Goal: Complete application form

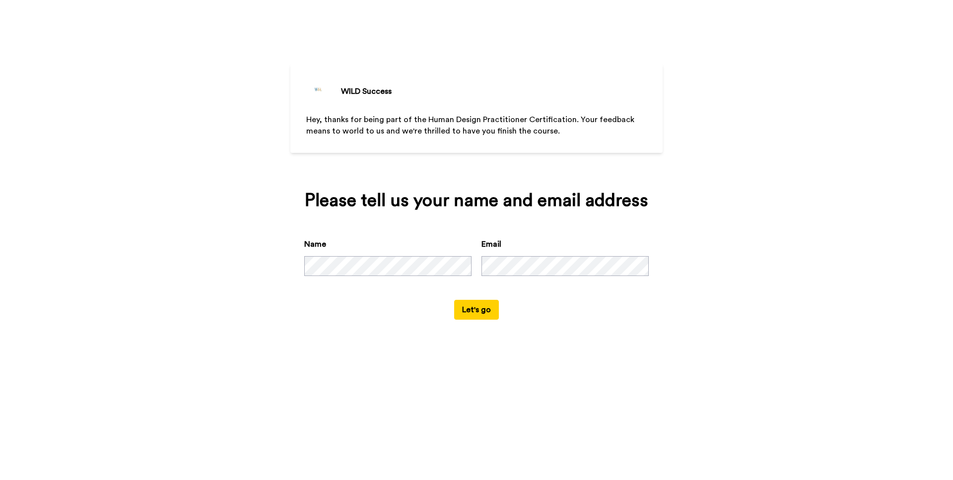
click at [484, 320] on button "Let's go" at bounding box center [476, 310] width 45 height 20
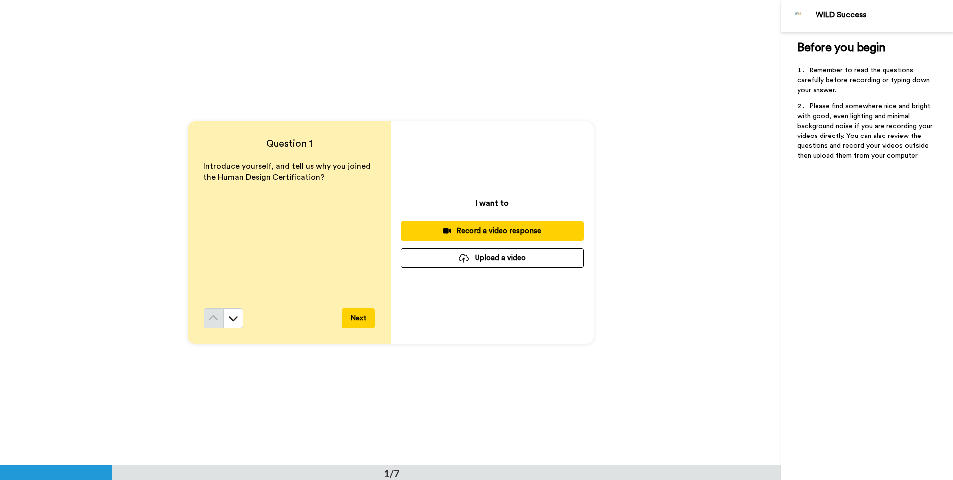
click at [360, 320] on button "Next" at bounding box center [358, 318] width 33 height 20
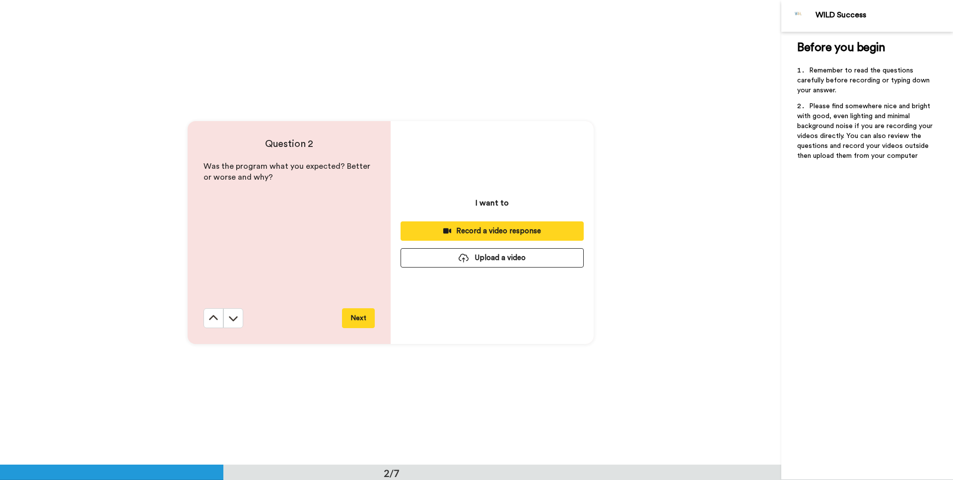
scroll to position [465, 0]
click at [215, 324] on button at bounding box center [214, 318] width 20 height 20
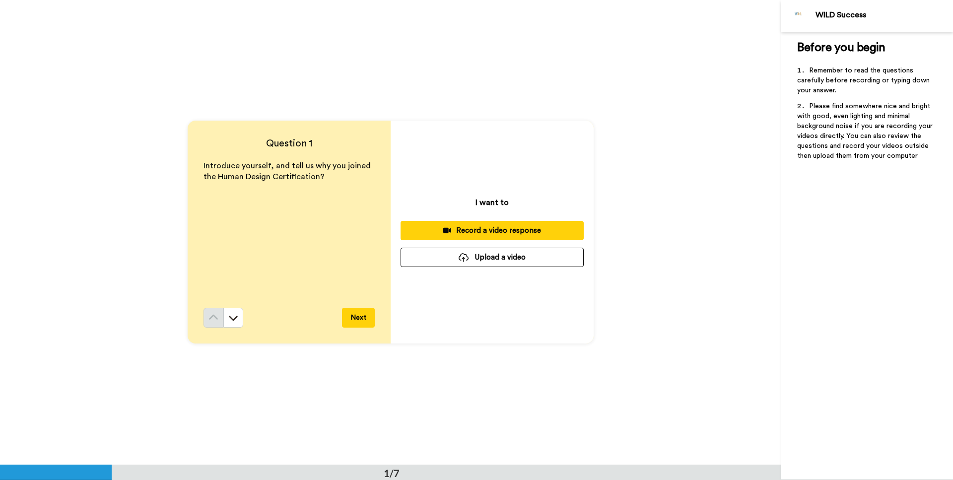
scroll to position [0, 0]
click at [494, 232] on div "Record a video response" at bounding box center [492, 231] width 167 height 10
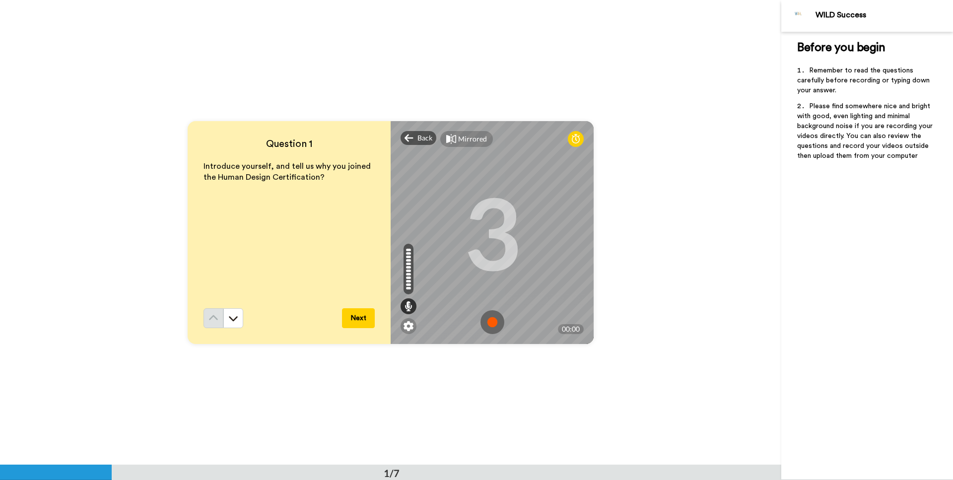
click at [492, 321] on img at bounding box center [492, 322] width 24 height 24
click at [419, 138] on span "Back" at bounding box center [424, 138] width 15 height 10
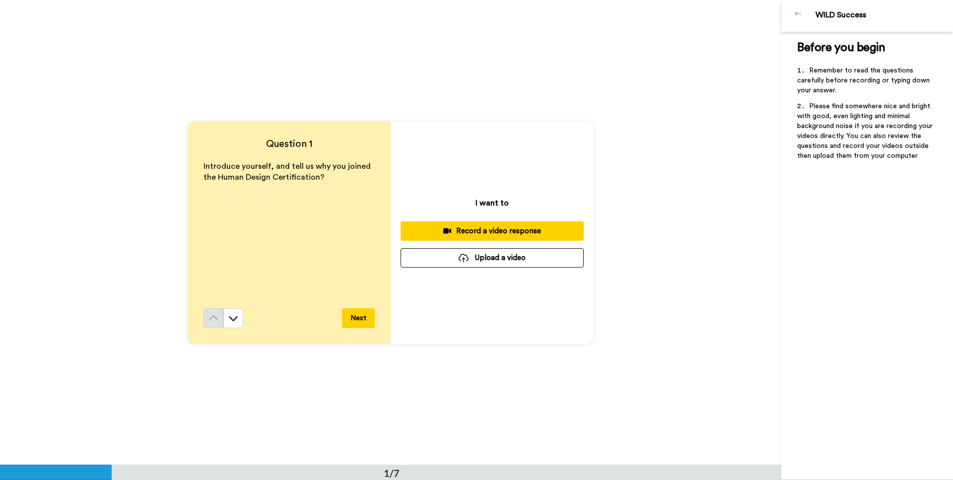
click at [527, 234] on div "Record a video response" at bounding box center [492, 231] width 167 height 10
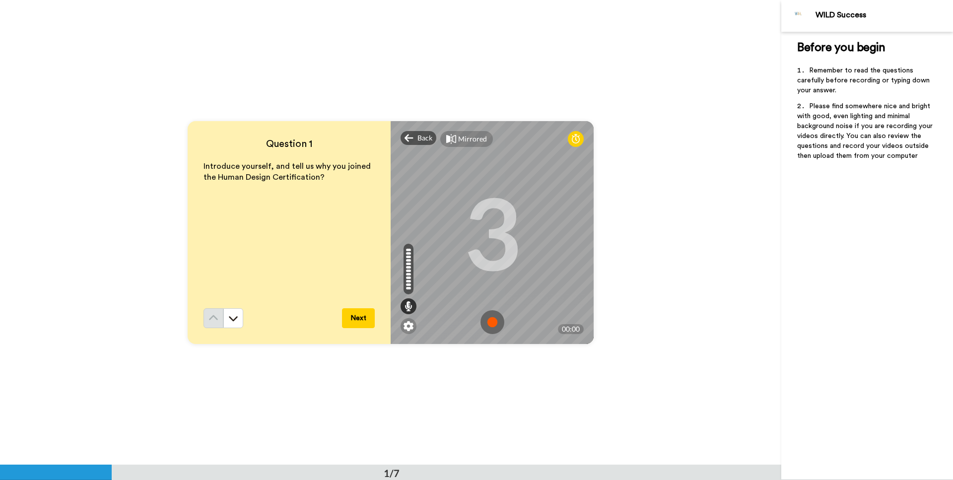
click at [488, 324] on img at bounding box center [492, 322] width 24 height 24
click at [487, 325] on img at bounding box center [492, 322] width 24 height 24
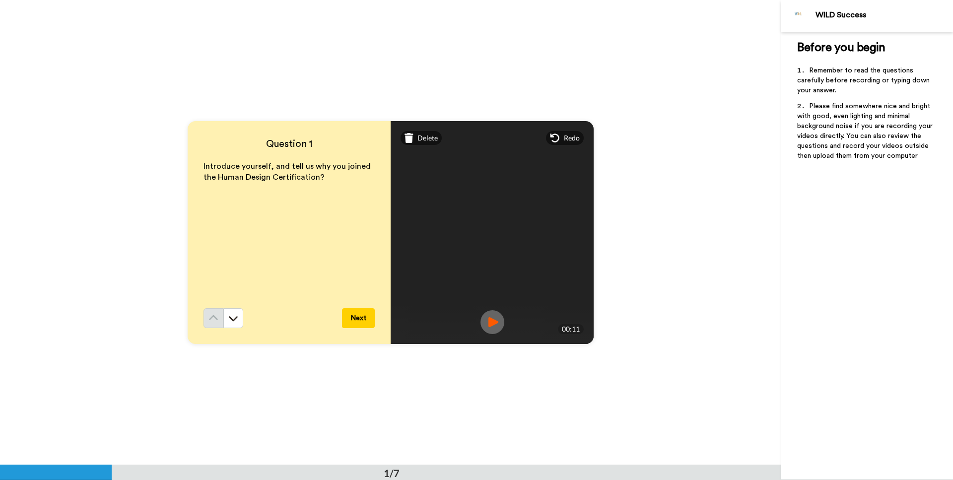
click at [485, 325] on img at bounding box center [492, 322] width 24 height 24
click at [364, 318] on button "Next" at bounding box center [358, 318] width 33 height 20
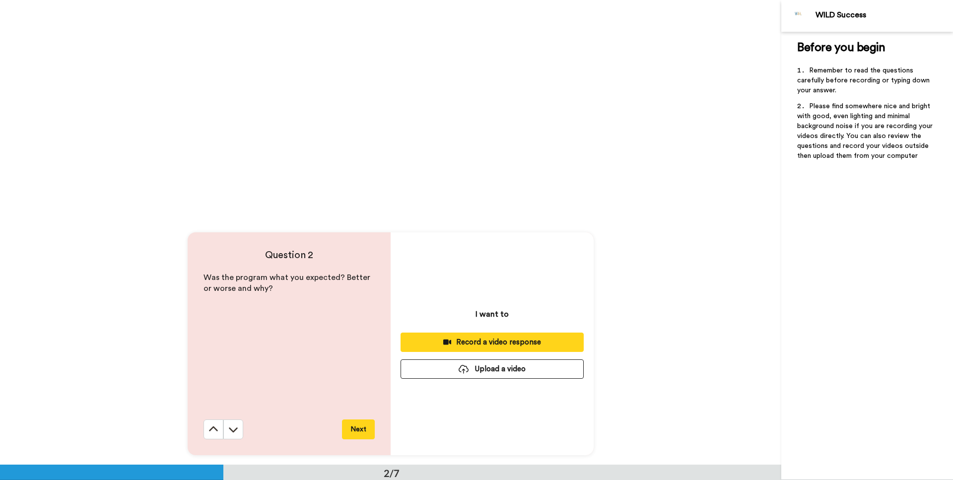
scroll to position [425, 0]
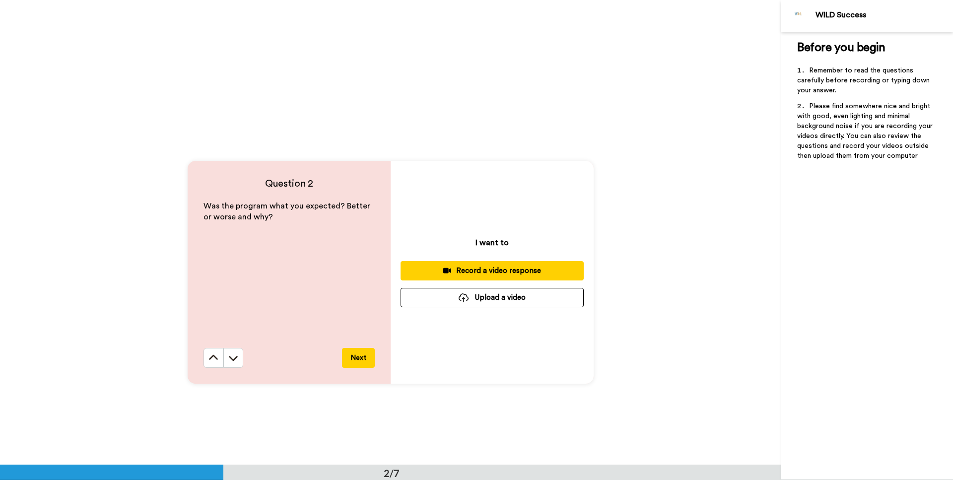
click at [554, 274] on div "Record a video response" at bounding box center [492, 271] width 167 height 10
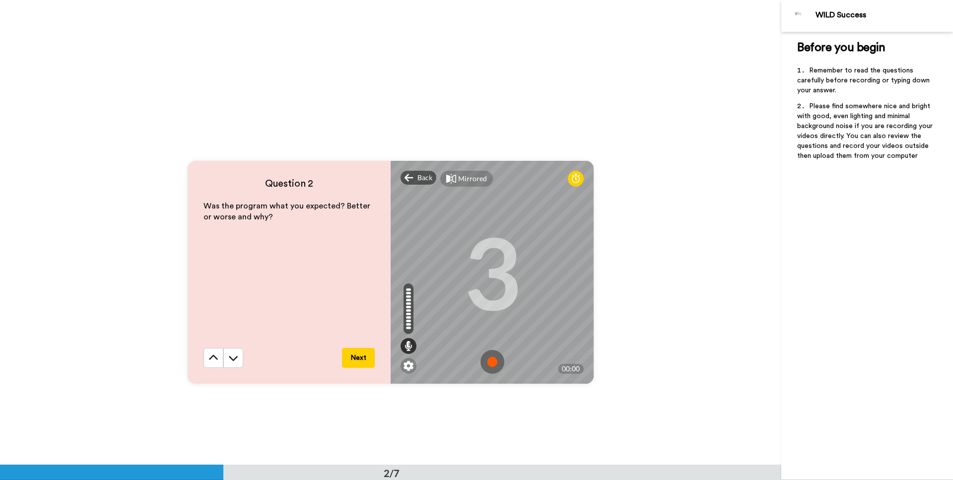
click at [491, 363] on img at bounding box center [492, 362] width 24 height 24
click at [501, 372] on img at bounding box center [492, 362] width 24 height 24
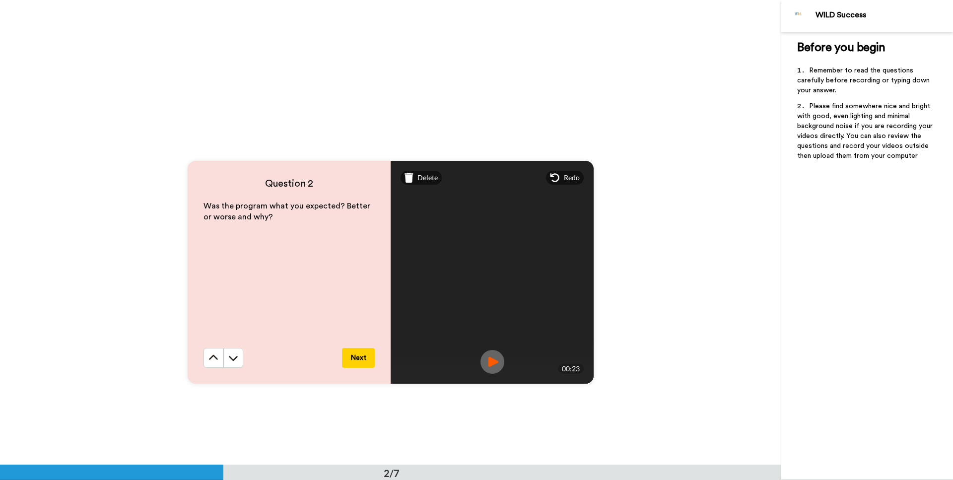
click at [492, 365] on img at bounding box center [492, 362] width 24 height 24
click at [347, 357] on button "Next" at bounding box center [358, 358] width 33 height 20
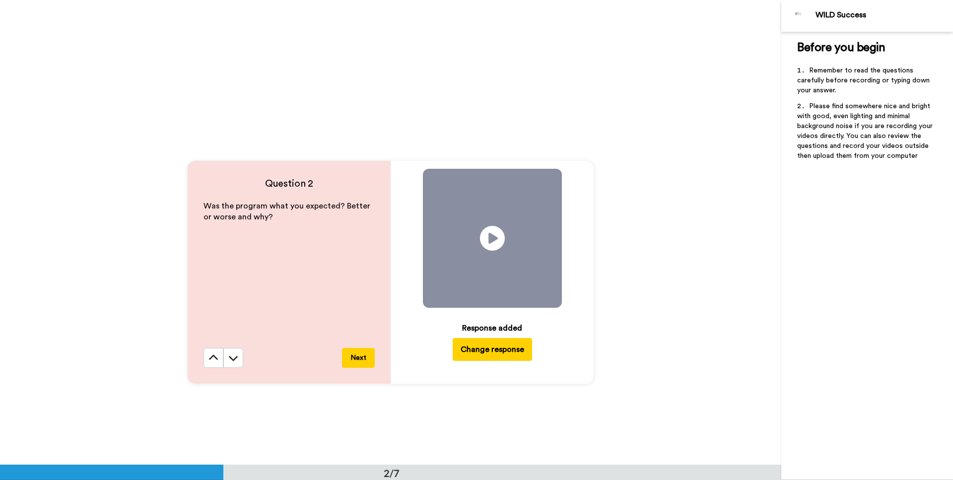
scroll to position [930, 0]
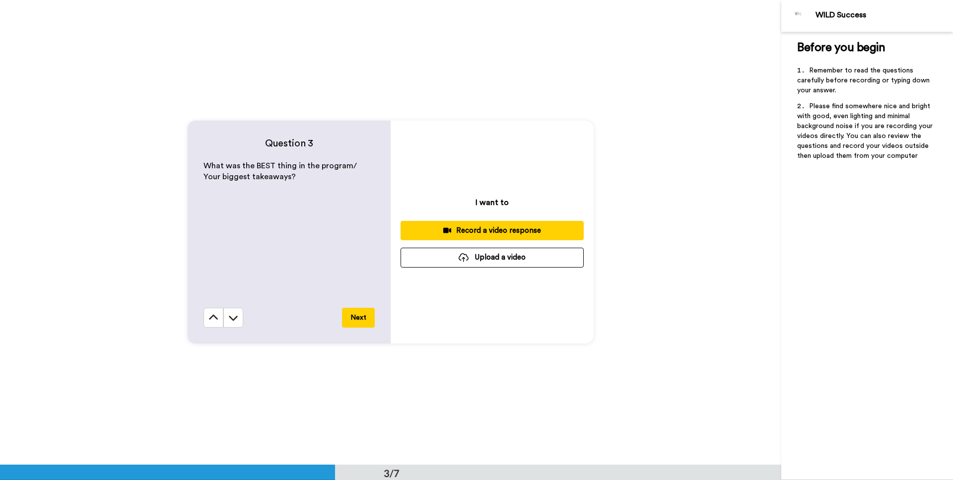
click at [503, 231] on div "Record a video response" at bounding box center [492, 230] width 167 height 10
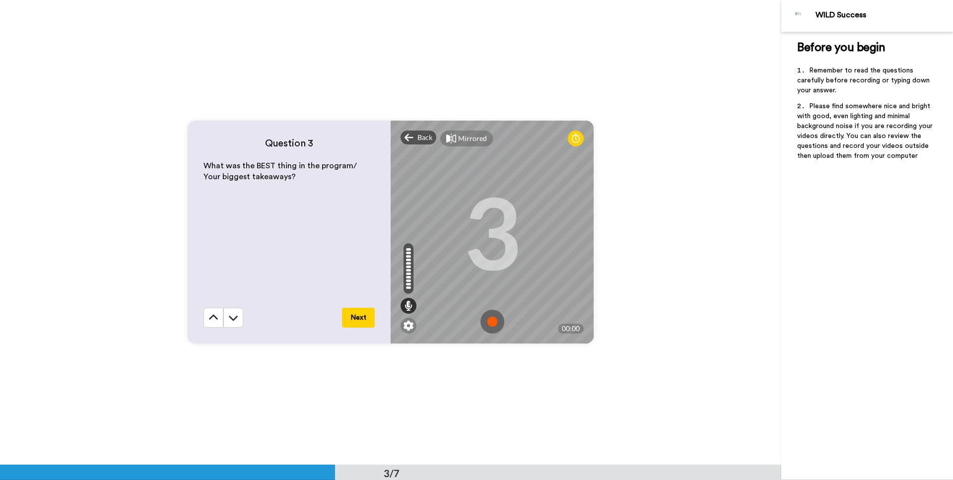
click at [490, 324] on img at bounding box center [492, 322] width 24 height 24
click at [486, 323] on img at bounding box center [492, 322] width 24 height 24
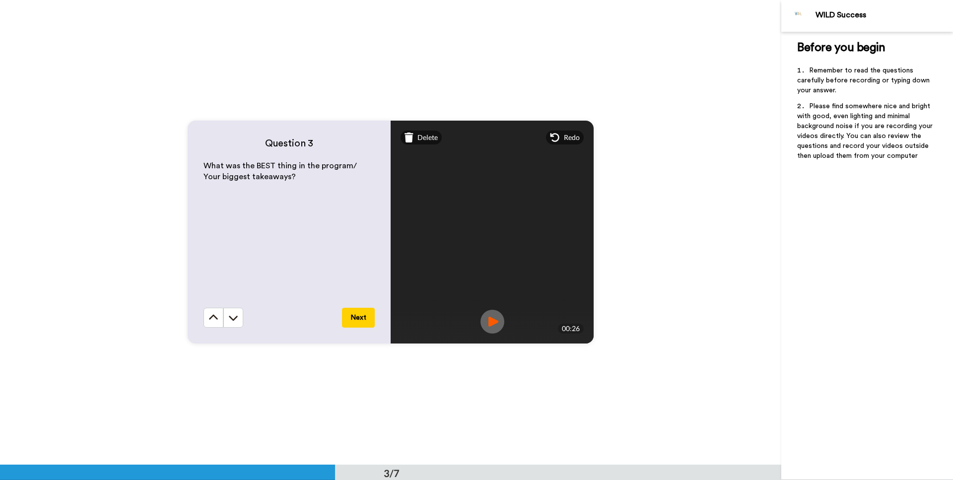
click at [487, 319] on img at bounding box center [492, 322] width 24 height 24
click at [354, 319] on button "Next" at bounding box center [358, 318] width 33 height 20
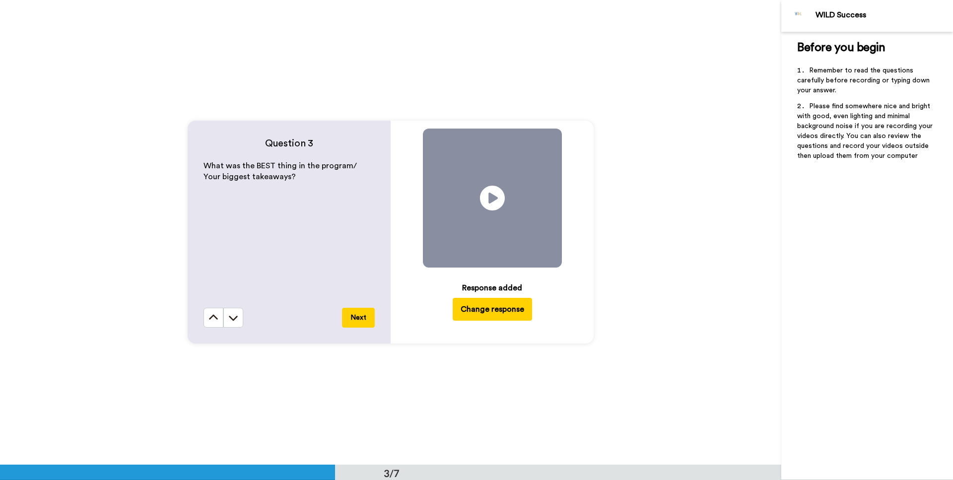
scroll to position [1394, 0]
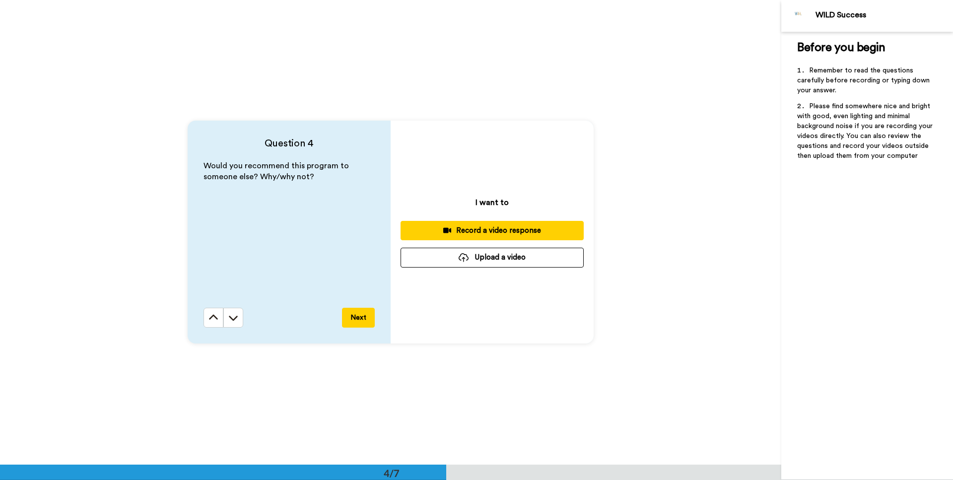
click at [540, 229] on div "Record a video response" at bounding box center [492, 230] width 167 height 10
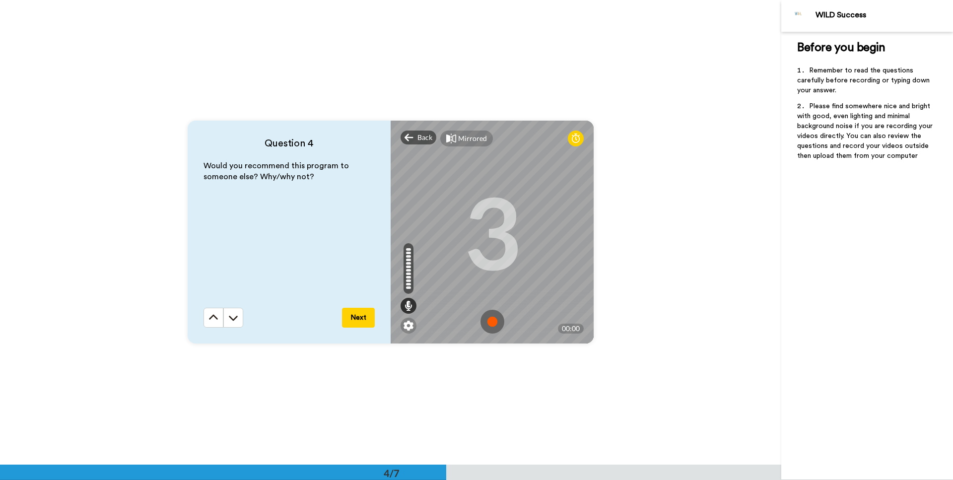
click at [492, 320] on img at bounding box center [492, 322] width 24 height 24
click at [492, 326] on img at bounding box center [492, 322] width 24 height 24
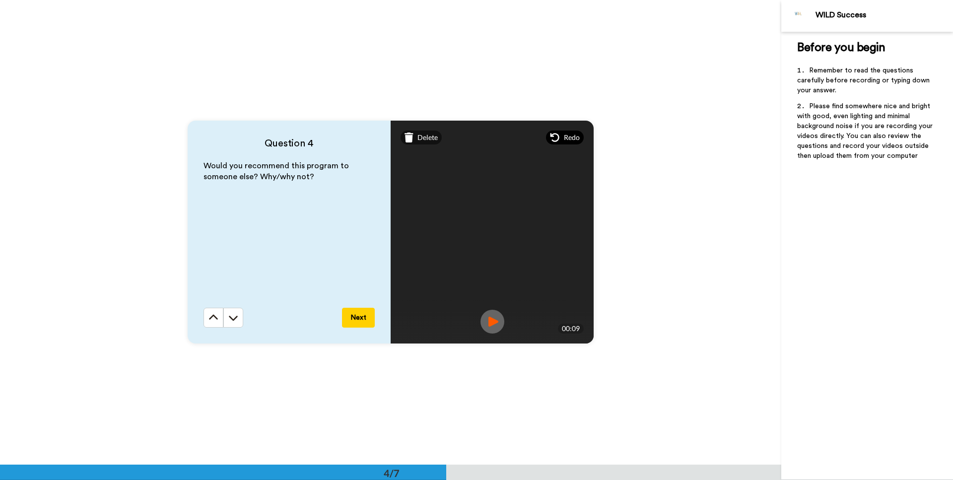
click at [565, 141] on span "Redo" at bounding box center [572, 138] width 16 height 10
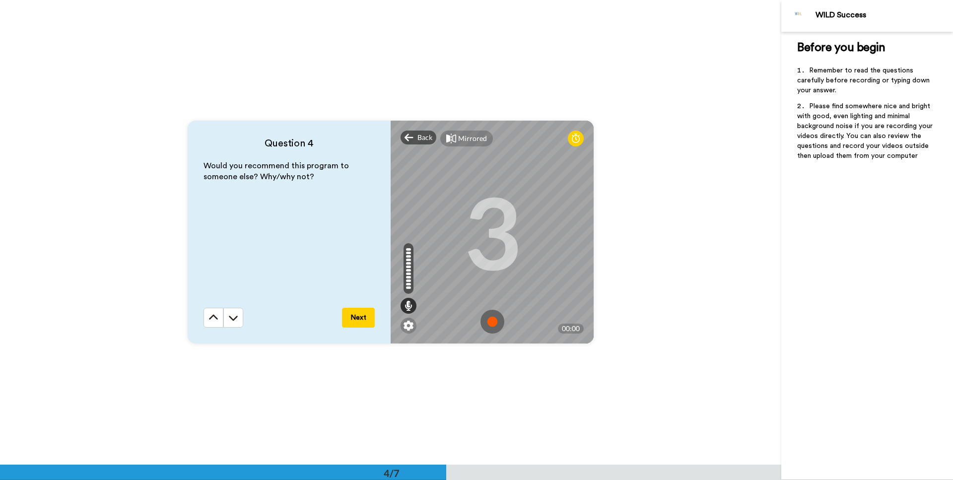
click at [490, 324] on img at bounding box center [492, 322] width 24 height 24
click at [490, 325] on img at bounding box center [492, 322] width 24 height 24
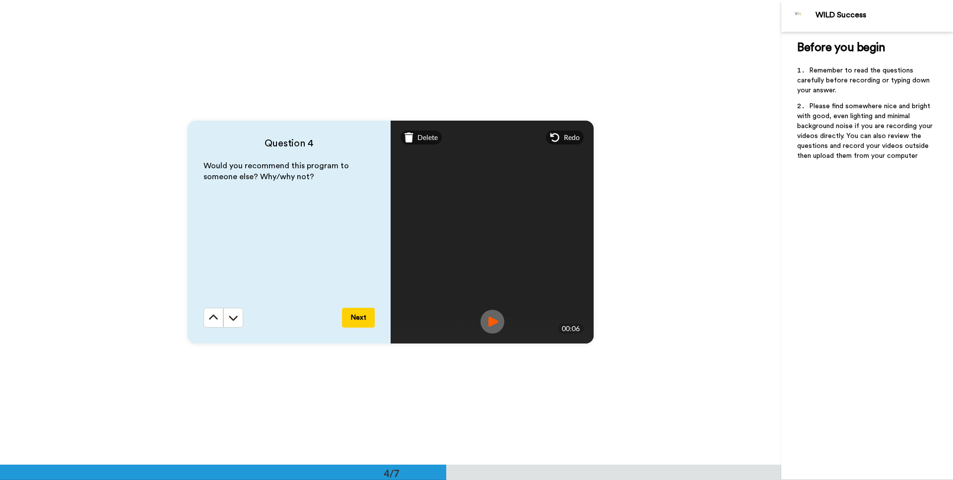
click at [489, 325] on img at bounding box center [492, 322] width 24 height 24
click at [352, 322] on button "Next" at bounding box center [358, 318] width 33 height 20
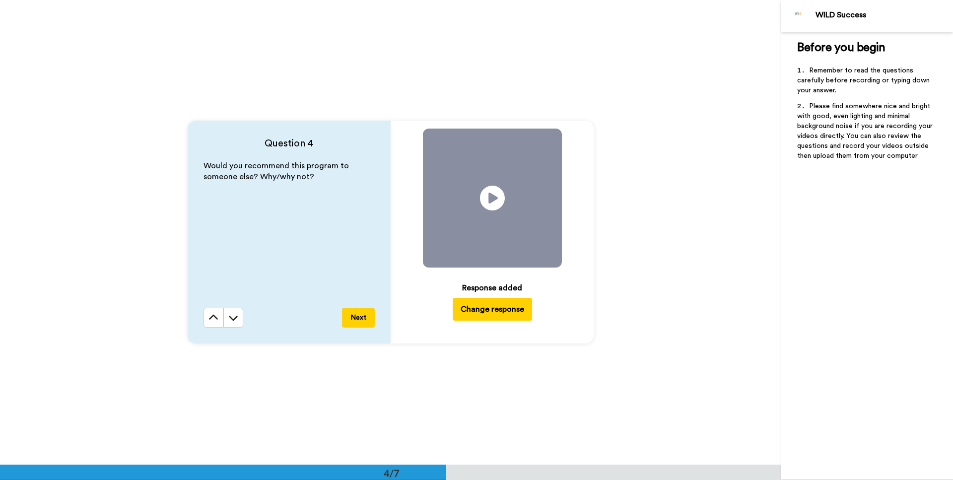
scroll to position [1859, 0]
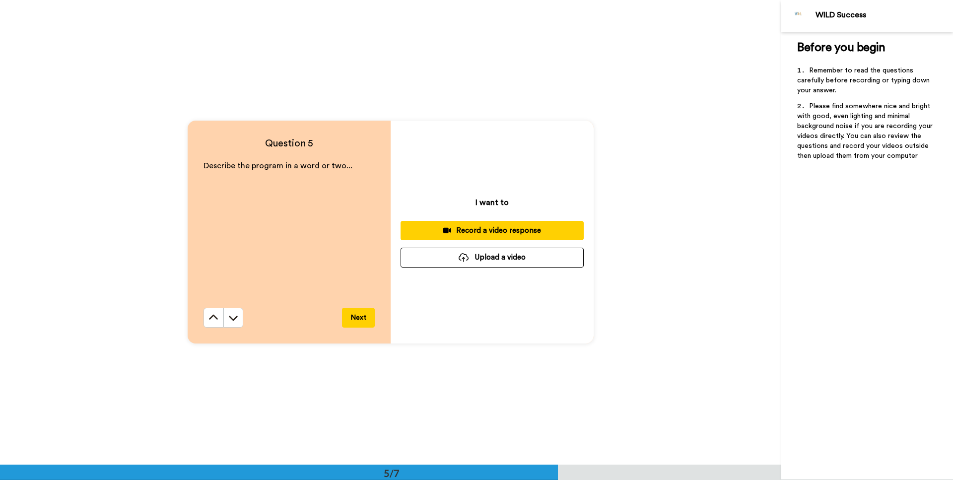
click at [486, 228] on div "Record a video response" at bounding box center [492, 230] width 167 height 10
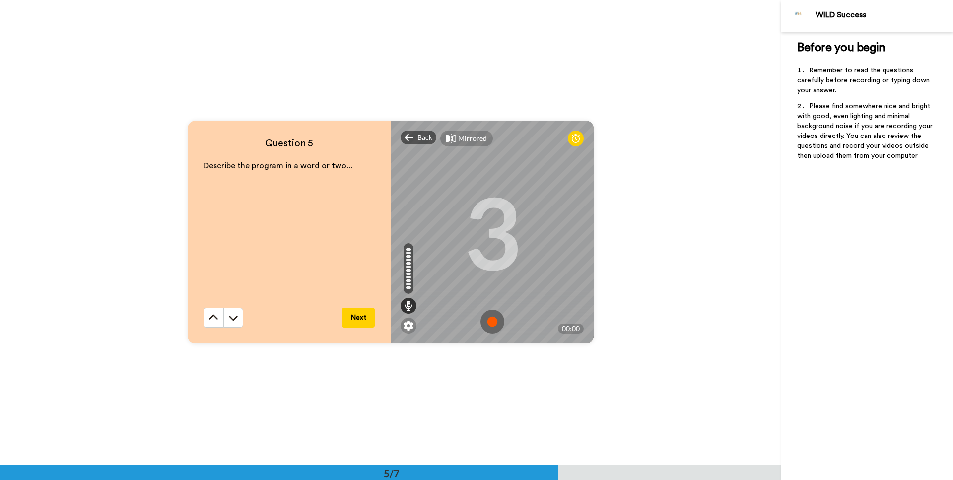
click at [489, 324] on img at bounding box center [492, 322] width 24 height 24
click at [488, 326] on img at bounding box center [492, 322] width 24 height 24
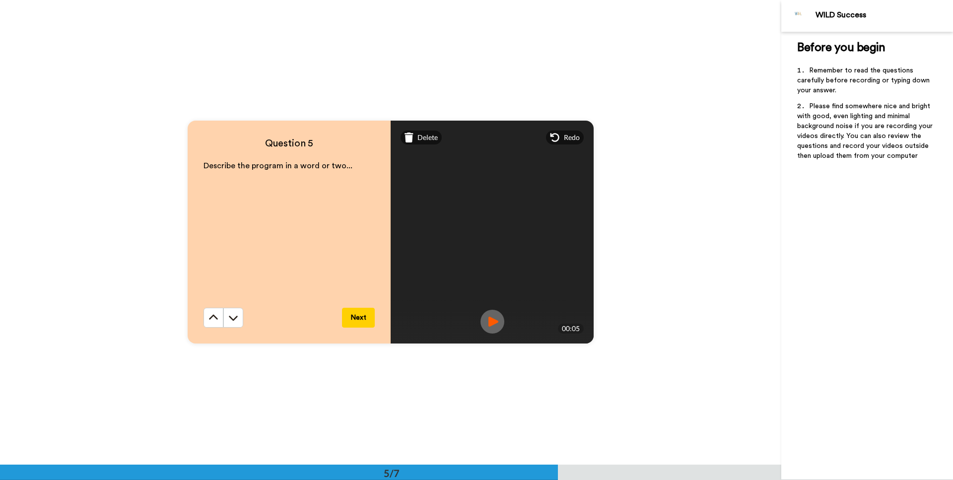
click at [361, 321] on button "Next" at bounding box center [358, 318] width 33 height 20
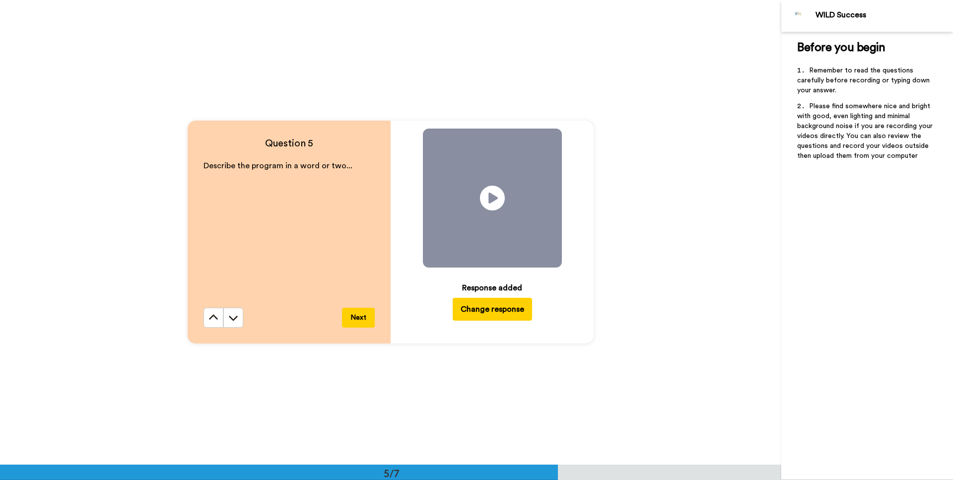
scroll to position [2323, 0]
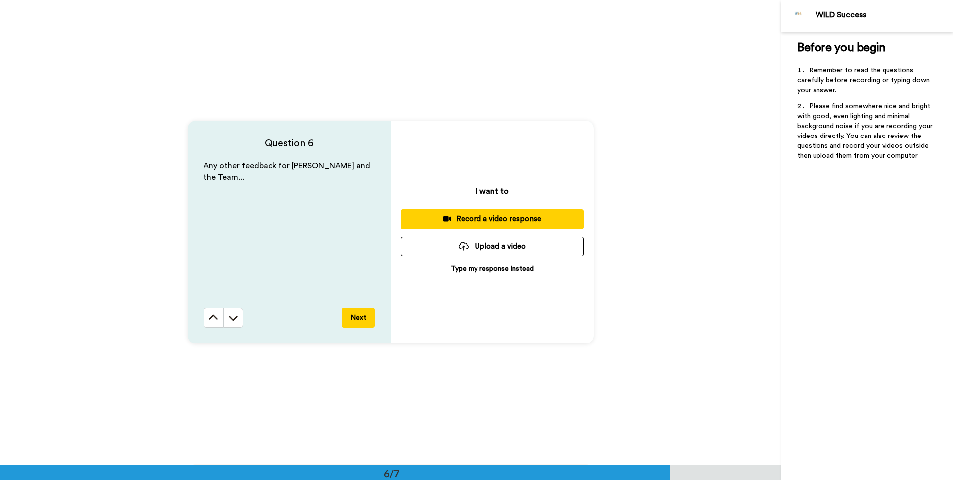
click at [361, 322] on button "Next" at bounding box center [358, 318] width 33 height 20
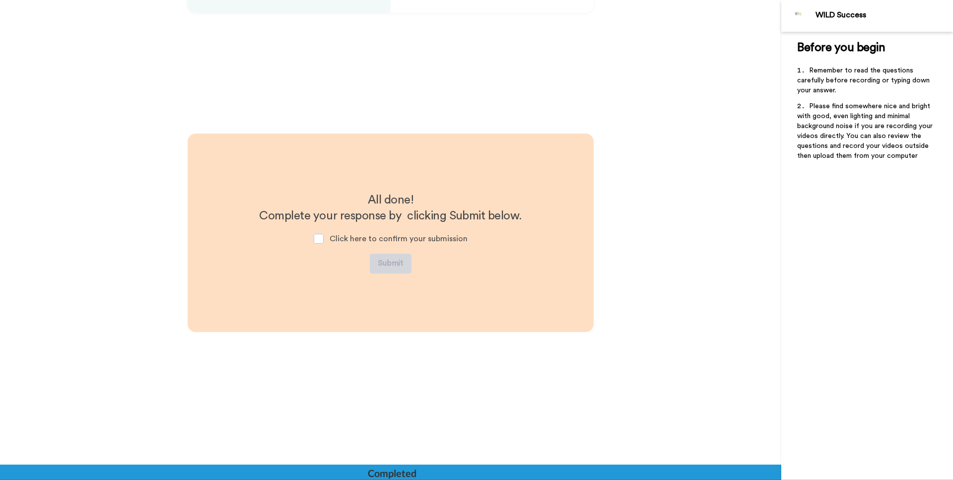
scroll to position [2655, 0]
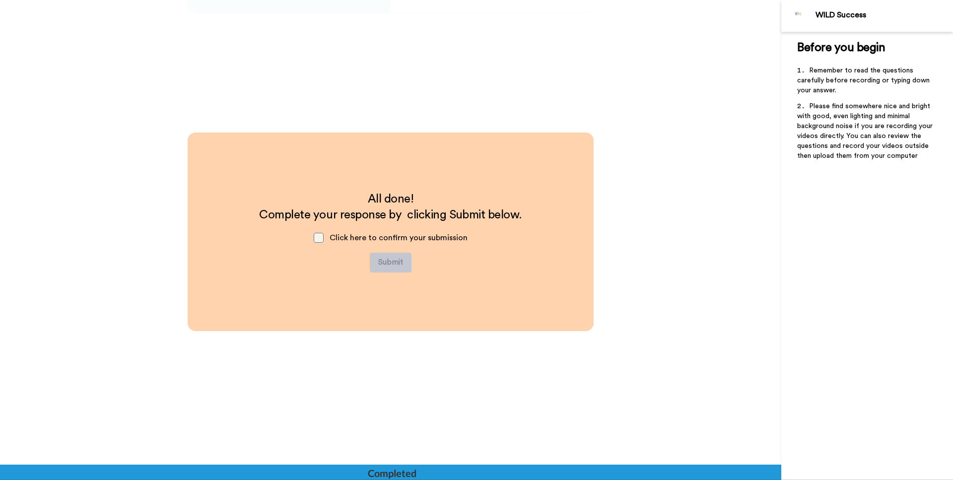
click at [318, 239] on span at bounding box center [319, 238] width 10 height 10
click at [384, 266] on button "Submit" at bounding box center [391, 263] width 42 height 20
